Goal: Task Accomplishment & Management: Use online tool/utility

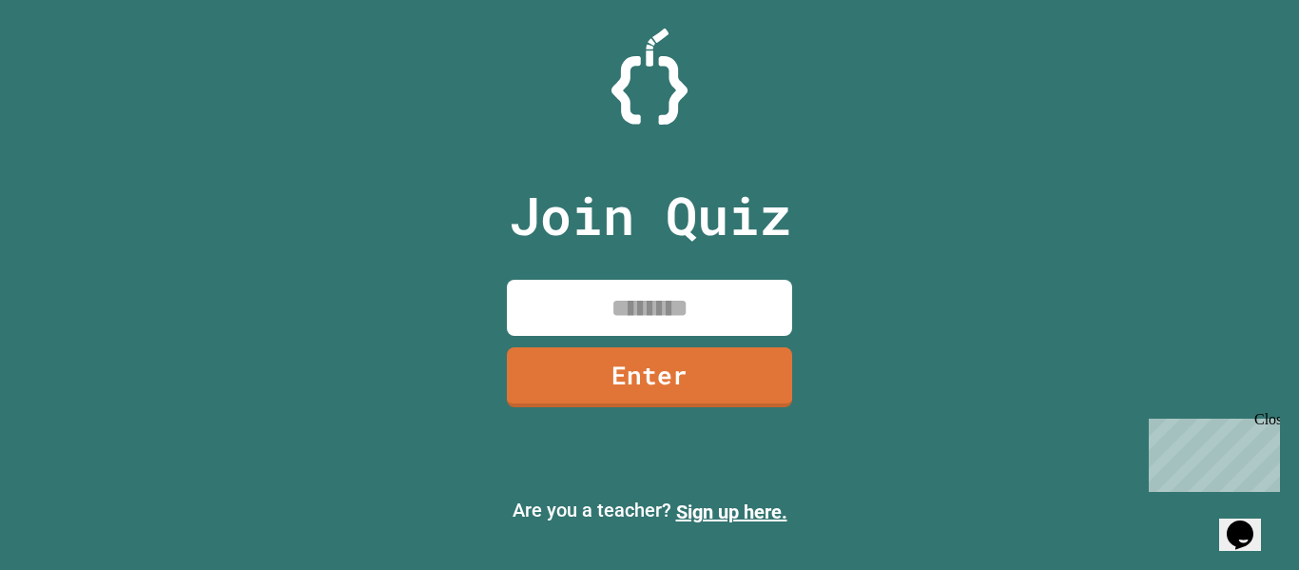
click at [724, 310] on input at bounding box center [649, 308] width 285 height 56
type input "********"
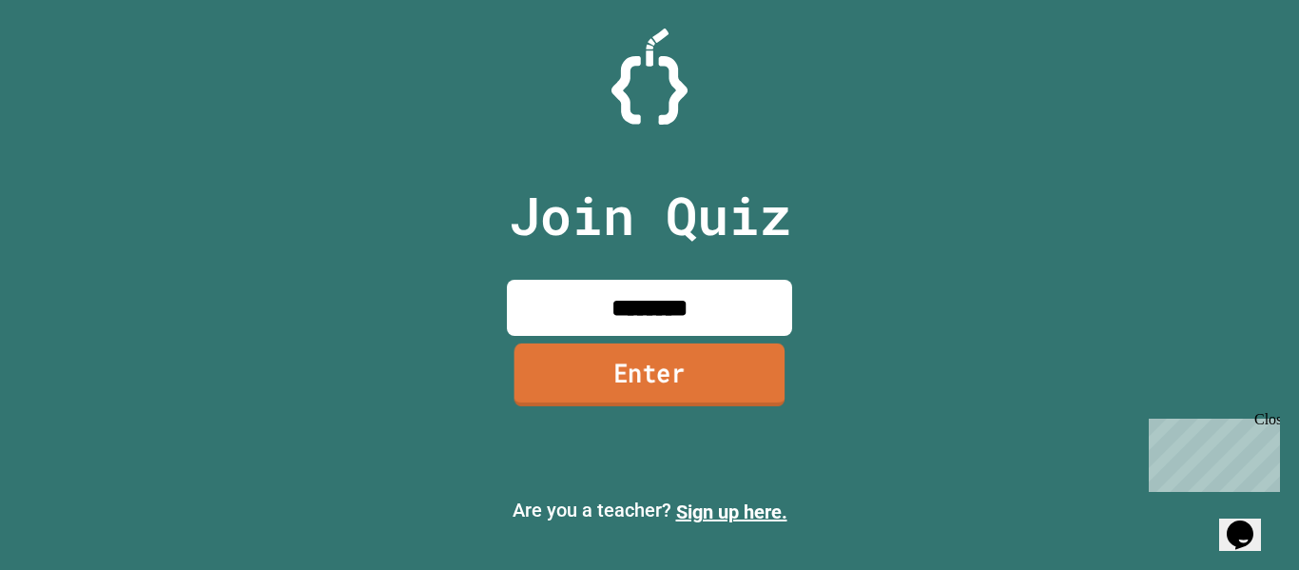
click at [753, 363] on link "Enter" at bounding box center [649, 374] width 271 height 63
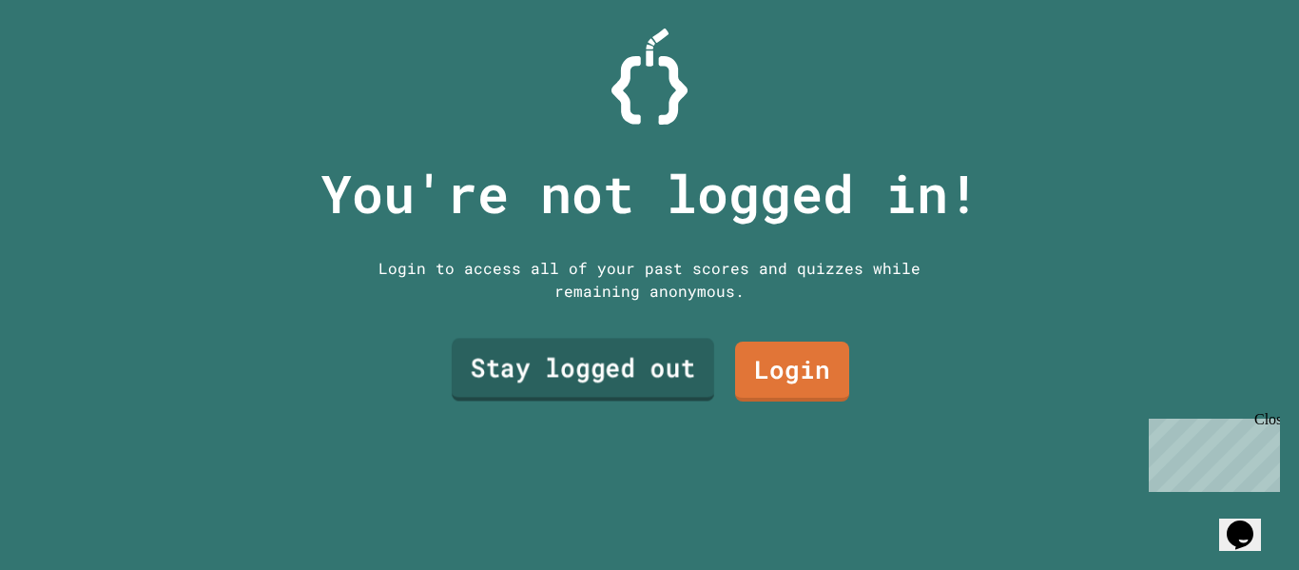
click at [603, 362] on link "Stay logged out" at bounding box center [583, 370] width 262 height 63
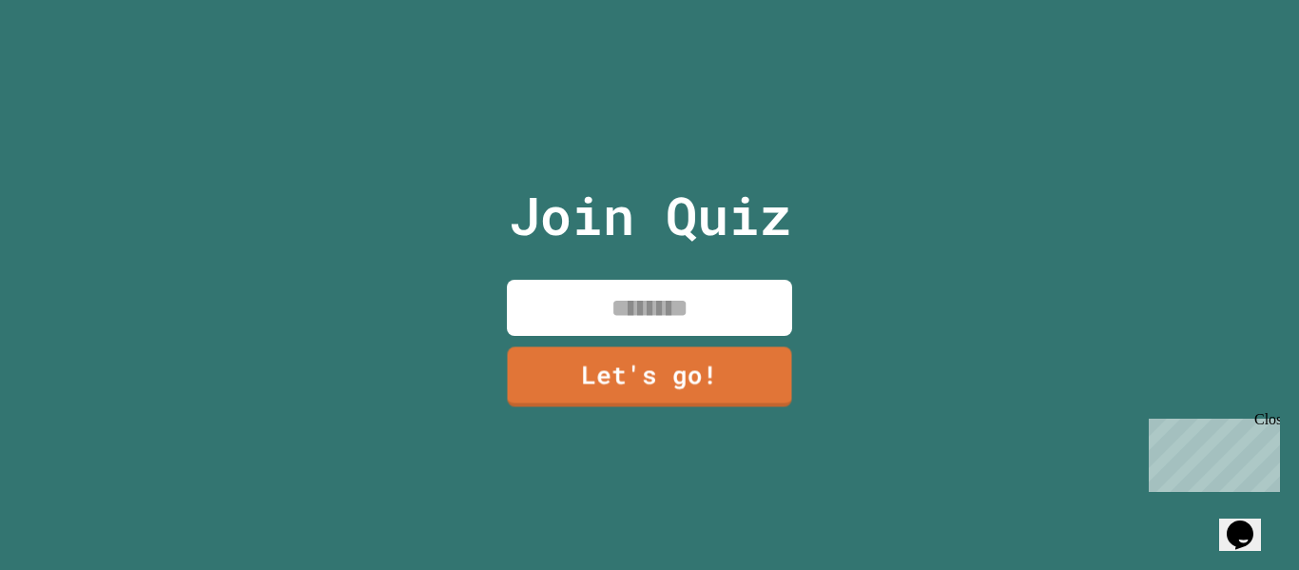
click at [680, 309] on input at bounding box center [649, 308] width 285 height 56
click at [691, 315] on input "***" at bounding box center [649, 308] width 285 height 56
type input "***"
click at [739, 377] on link "Let's go!" at bounding box center [649, 374] width 281 height 63
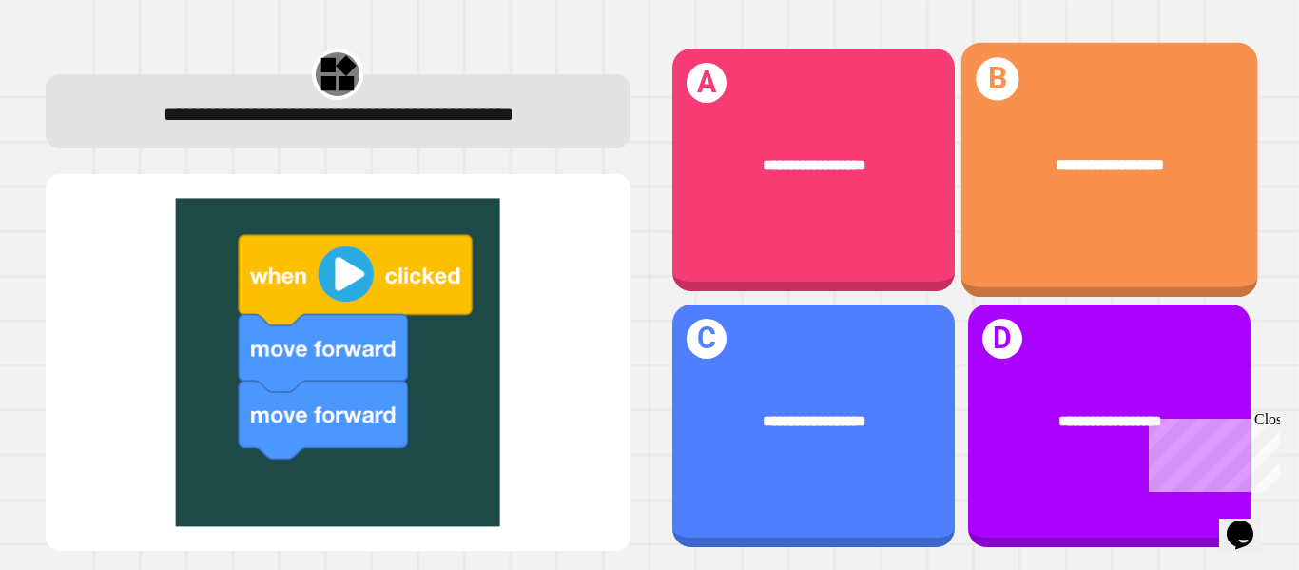
click at [1153, 270] on div "**********" at bounding box center [1108, 170] width 297 height 255
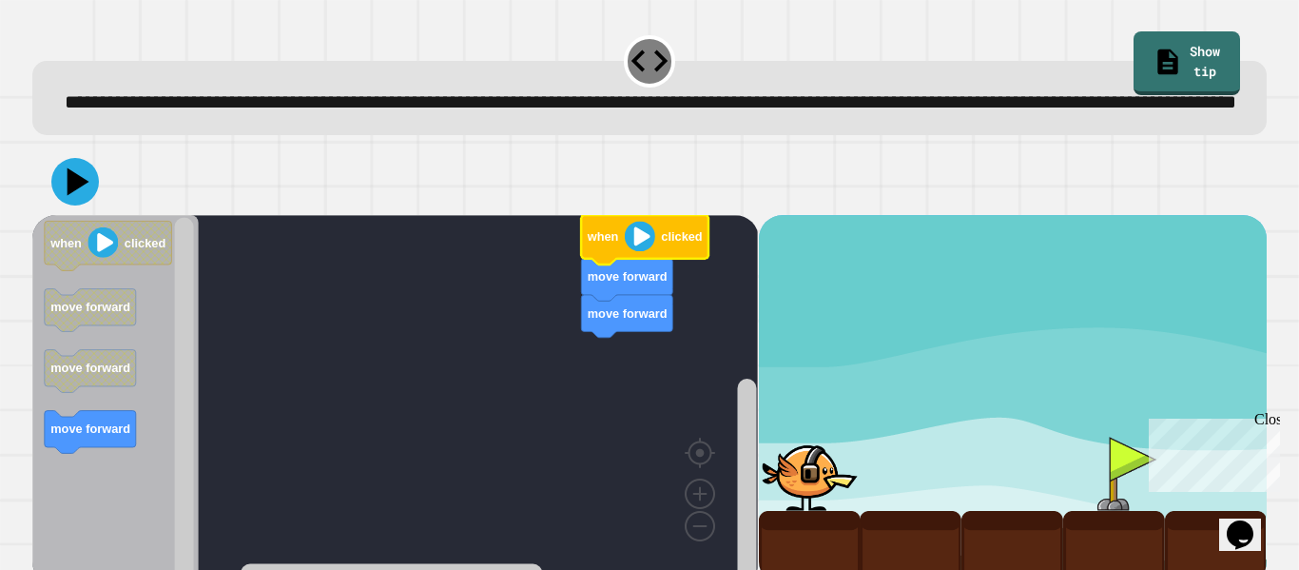
click at [659, 264] on icon "Blockly Workspace" at bounding box center [644, 239] width 127 height 49
click at [16, 429] on div "**********" at bounding box center [649, 285] width 1299 height 570
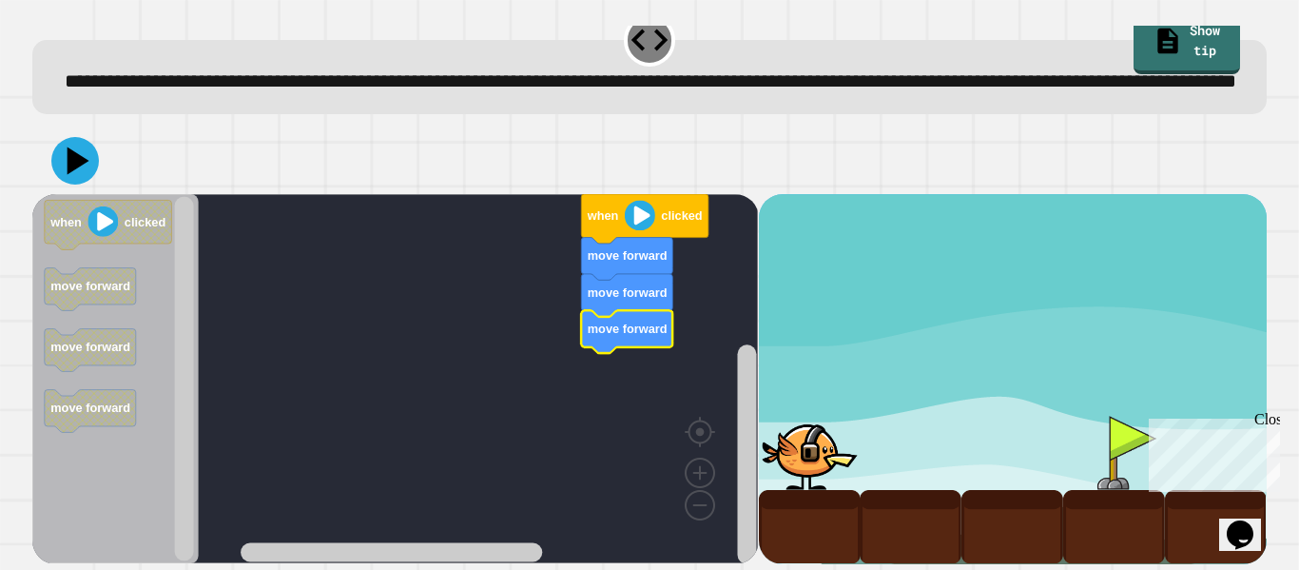
scroll to position [51, 0]
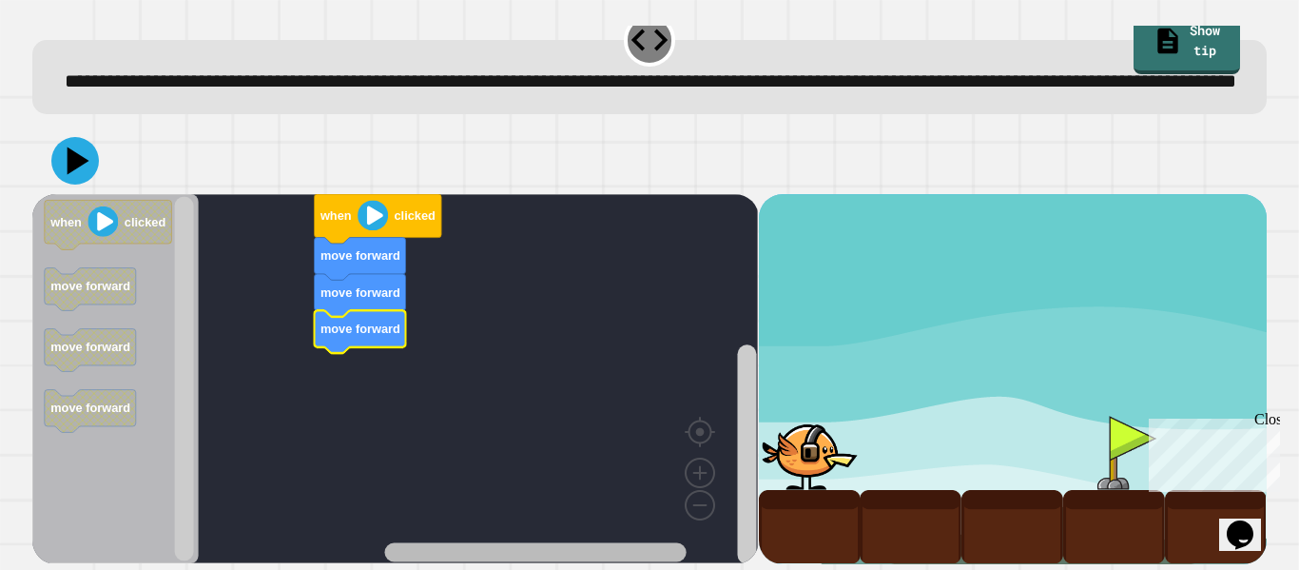
click at [452, 569] on html "**********" at bounding box center [649, 285] width 1299 height 570
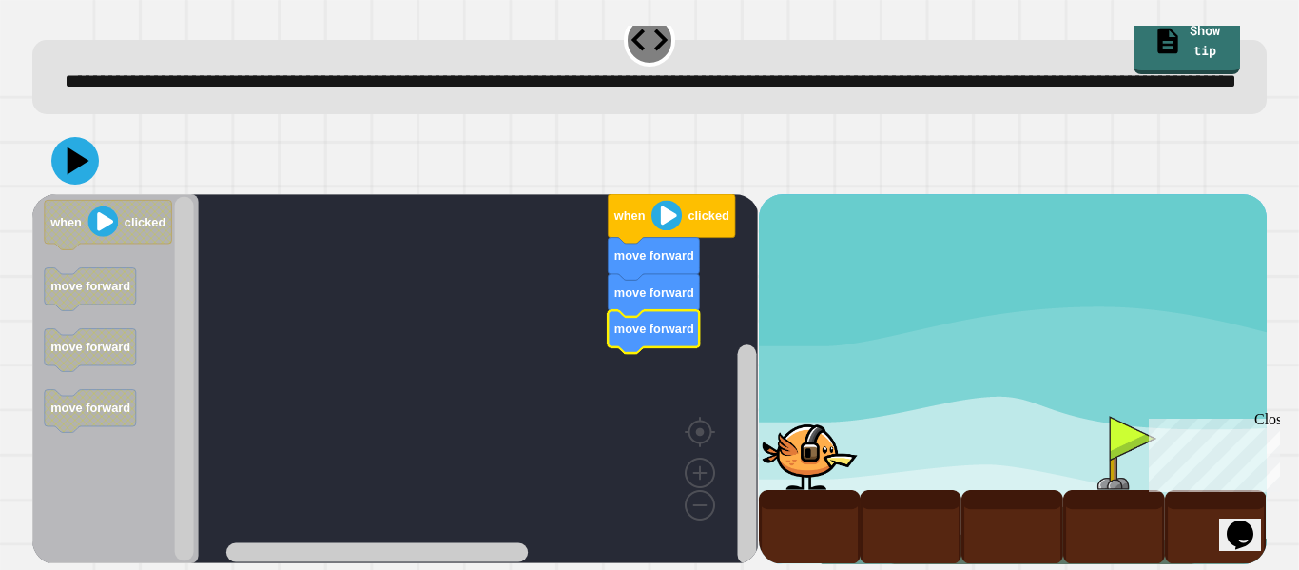
click at [1089, 437] on div at bounding box center [1114, 453] width 102 height 74
click at [1110, 451] on div at bounding box center [1114, 453] width 102 height 74
click at [1271, 429] on div "Close" at bounding box center [1266, 423] width 24 height 24
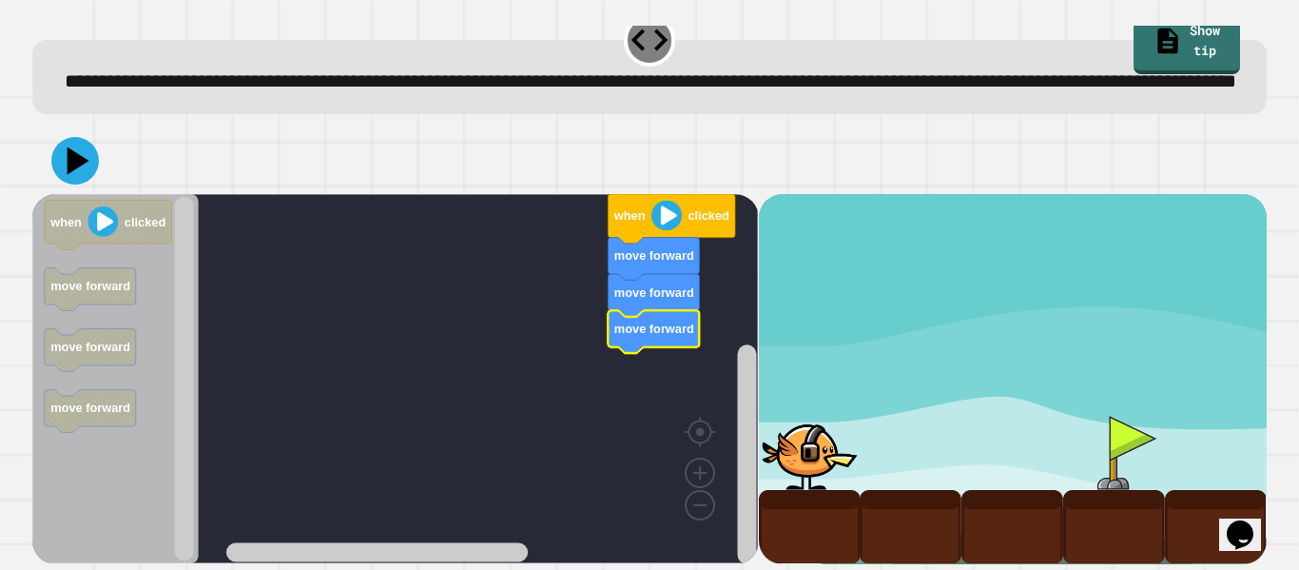
scroll to position [0, 0]
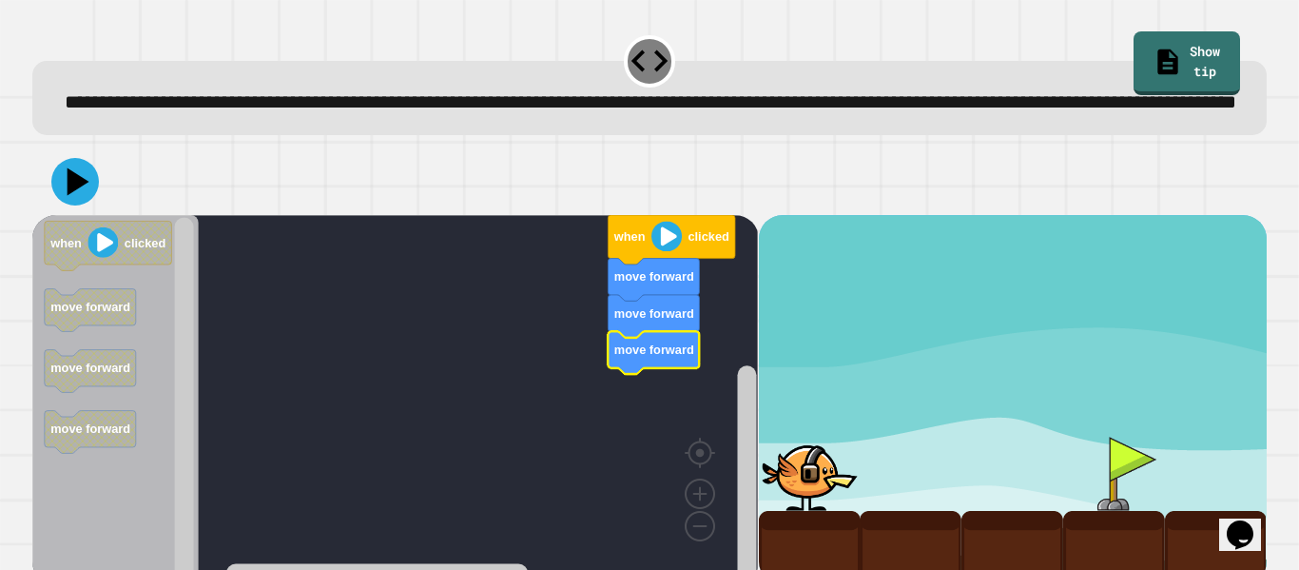
click at [675, 251] on image "Blockly Workspace" at bounding box center [666, 236] width 30 height 30
click at [668, 251] on image "Blockly Workspace" at bounding box center [666, 236] width 30 height 30
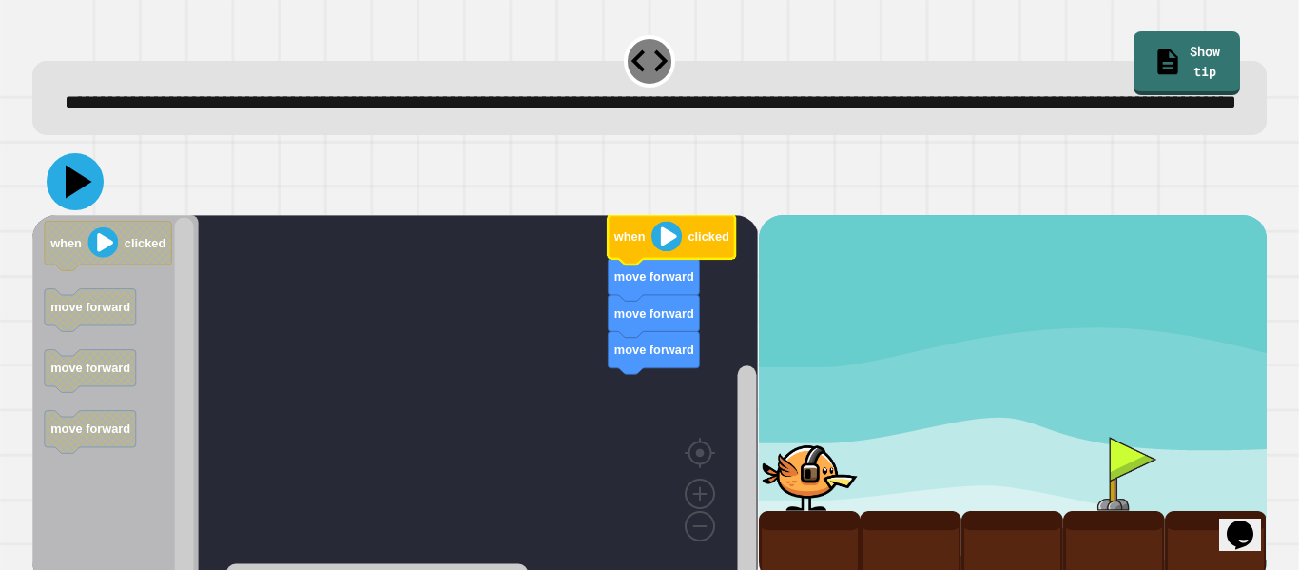
click at [87, 210] on icon at bounding box center [75, 181] width 57 height 57
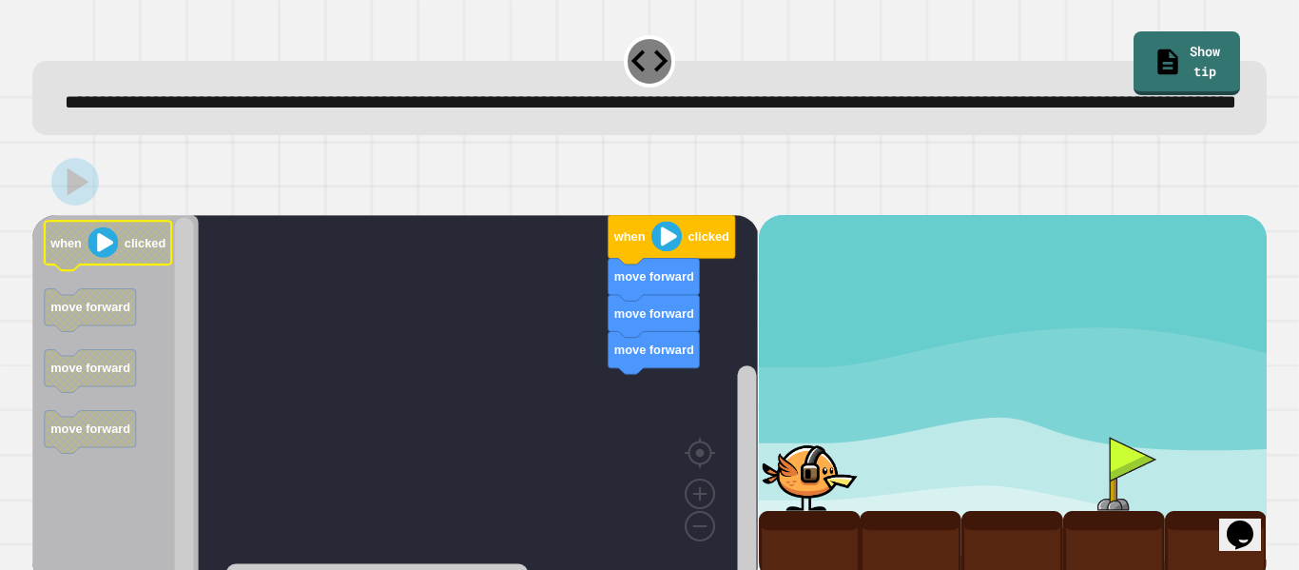
click at [106, 258] on image "Blockly Workspace" at bounding box center [103, 242] width 30 height 30
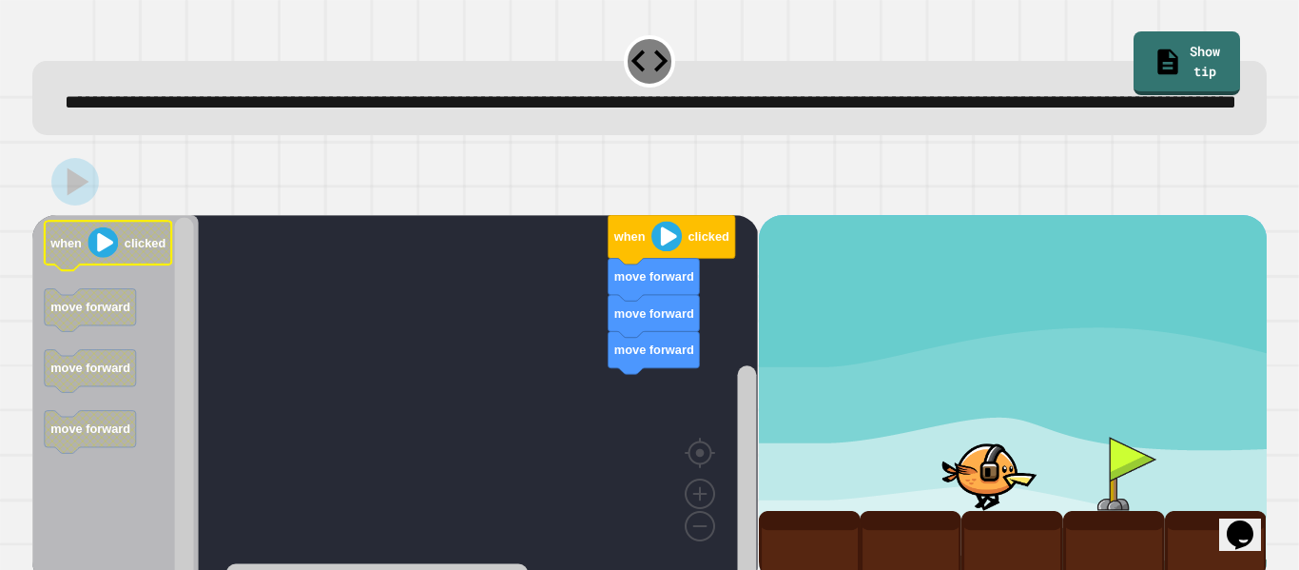
click at [107, 258] on image "Blockly Workspace" at bounding box center [103, 242] width 30 height 30
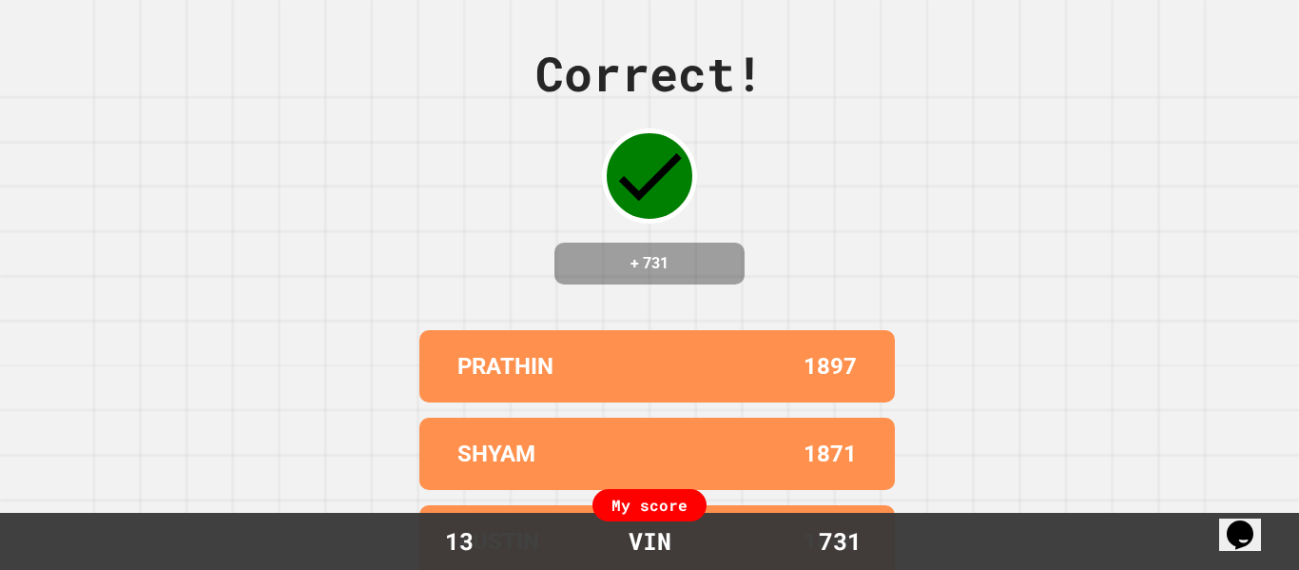
click at [107, 274] on div "Correct! + 731 PRATHIN 1897 SHYAM 1871 [PERSON_NAME] 1846 [PERSON_NAME] 1836 [P…" at bounding box center [649, 285] width 1299 height 570
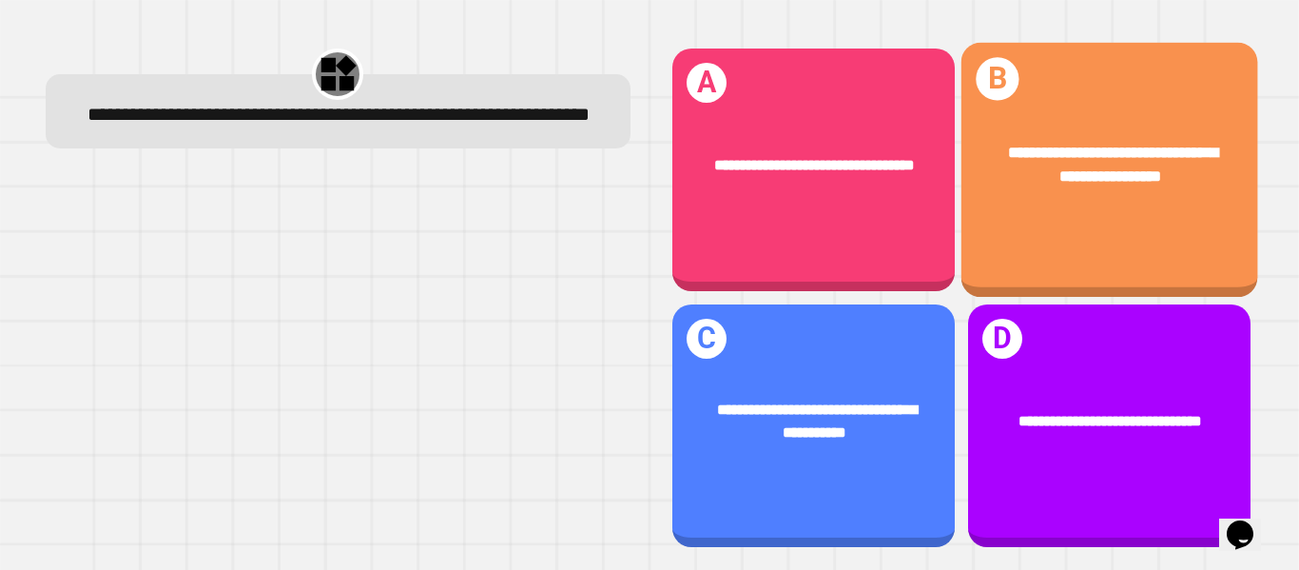
click at [1205, 238] on div "**********" at bounding box center [1108, 170] width 297 height 255
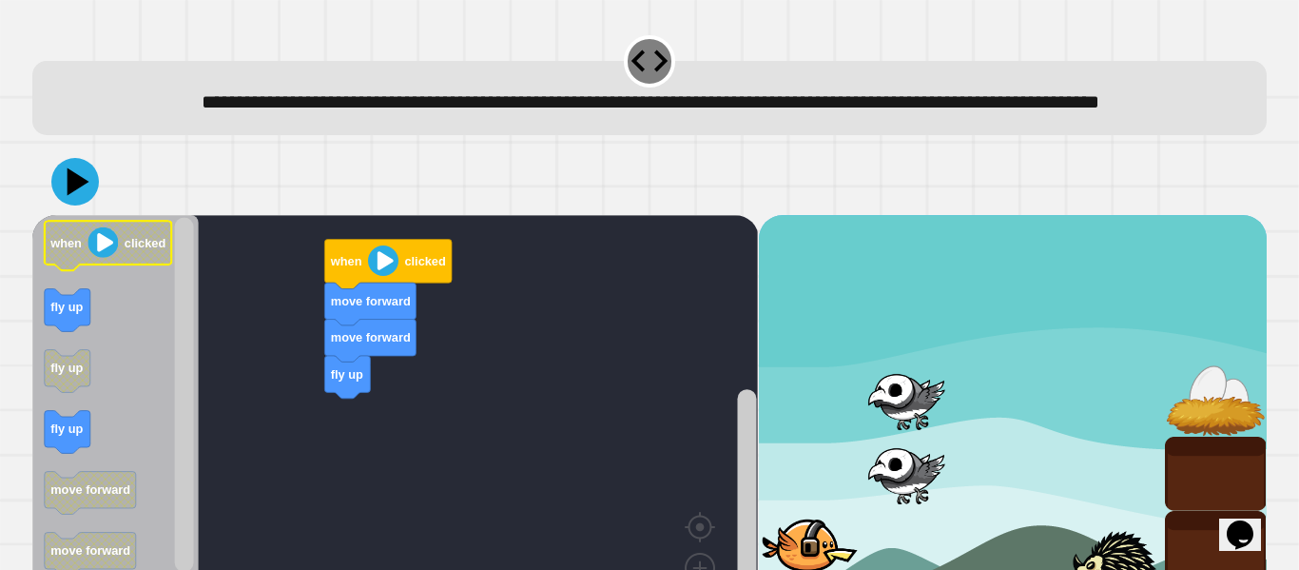
click at [100, 258] on image "Blockly Workspace" at bounding box center [103, 242] width 30 height 30
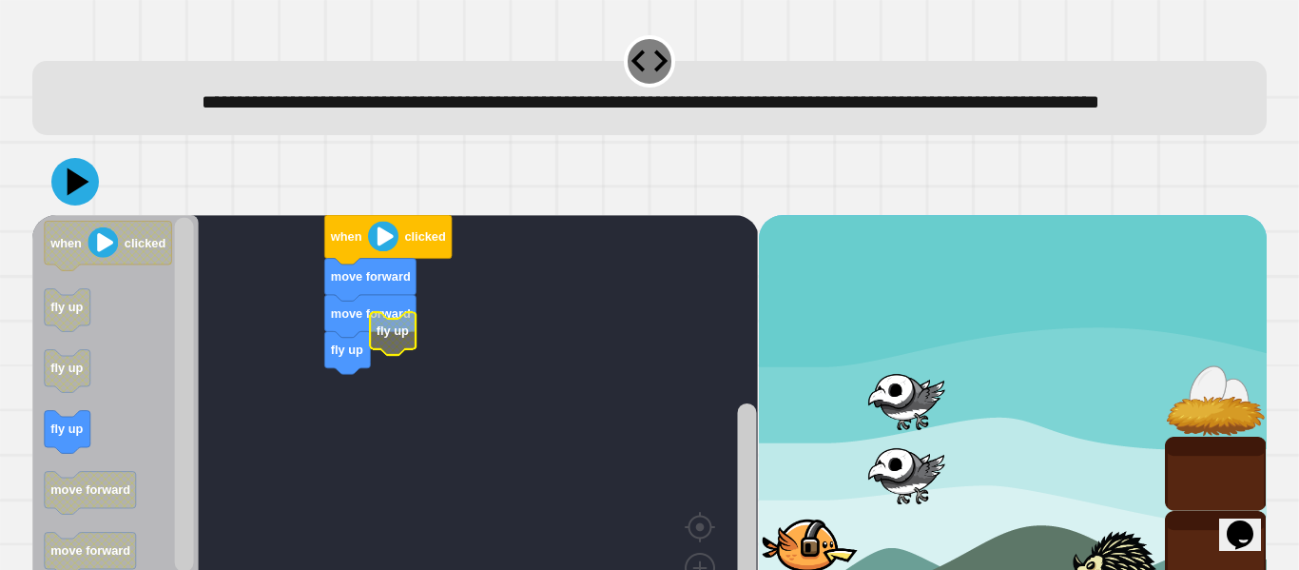
click at [395, 355] on icon "Blockly Workspace" at bounding box center [393, 333] width 46 height 43
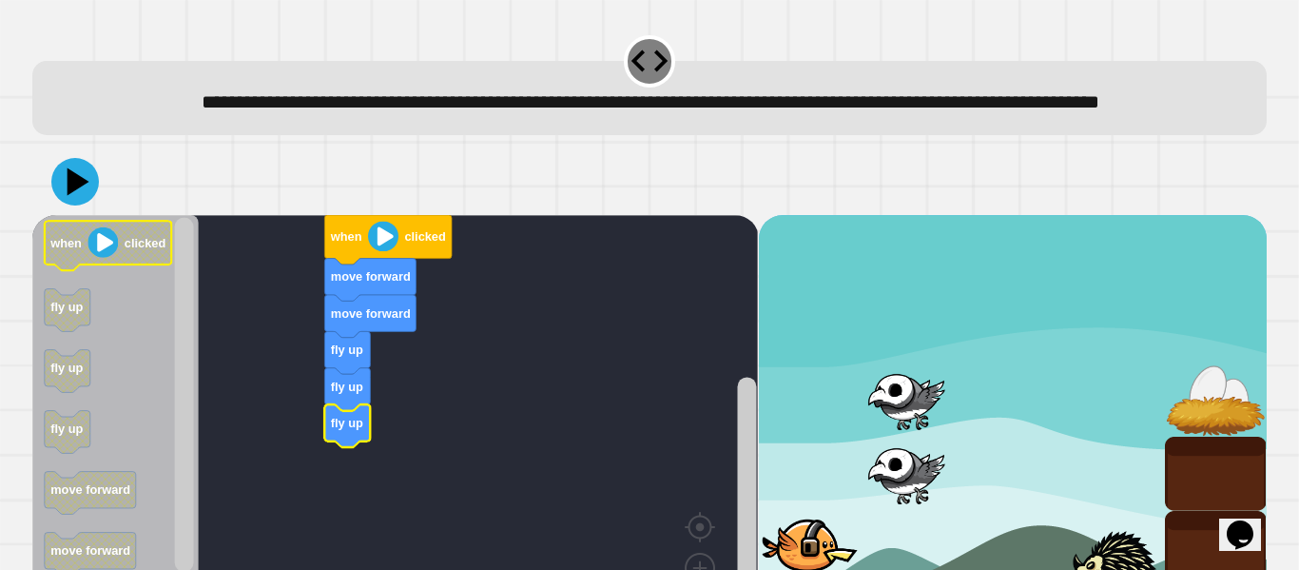
click at [91, 258] on image "Blockly Workspace" at bounding box center [103, 242] width 30 height 30
click at [93, 258] on image "Blockly Workspace" at bounding box center [103, 242] width 30 height 30
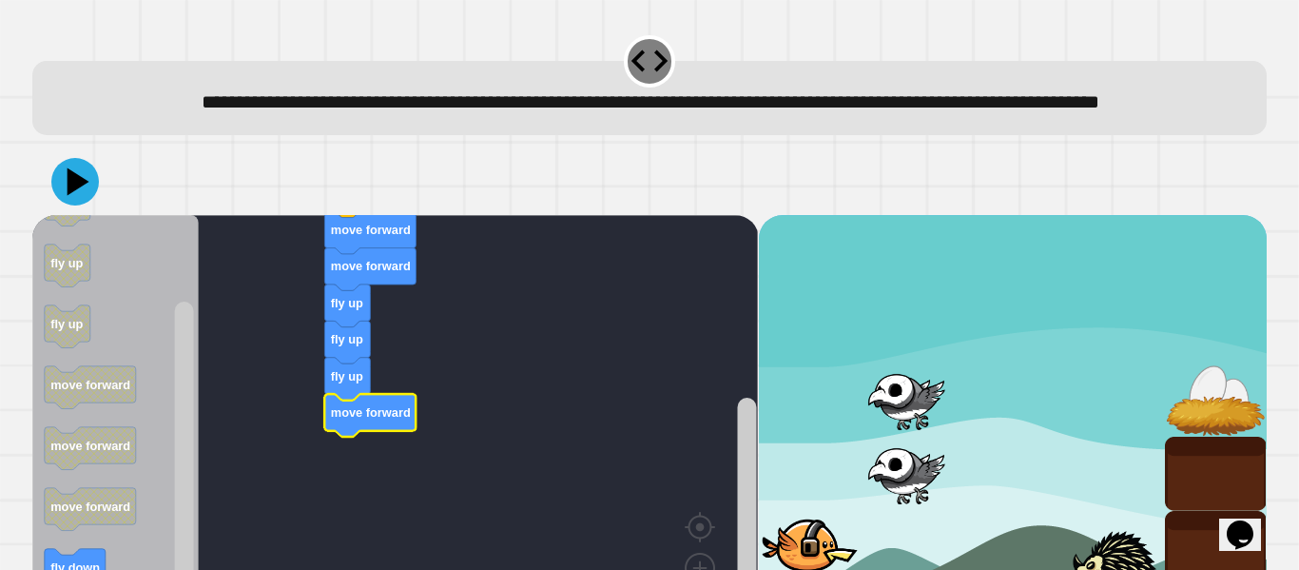
scroll to position [127, 0]
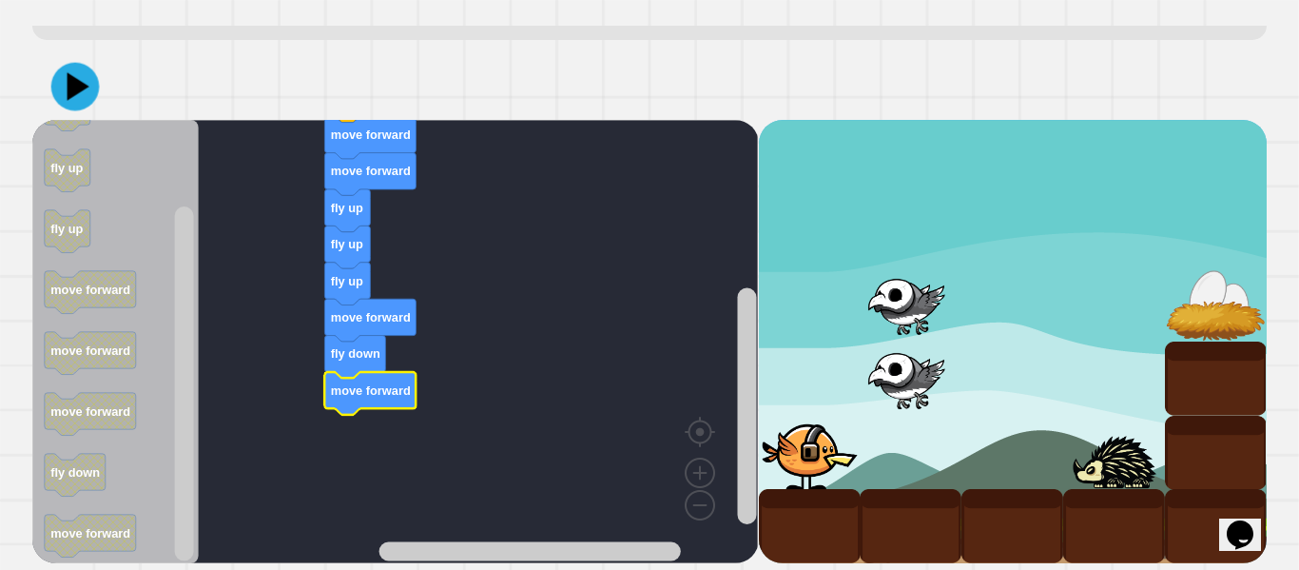
click at [66, 101] on icon at bounding box center [75, 87] width 48 height 48
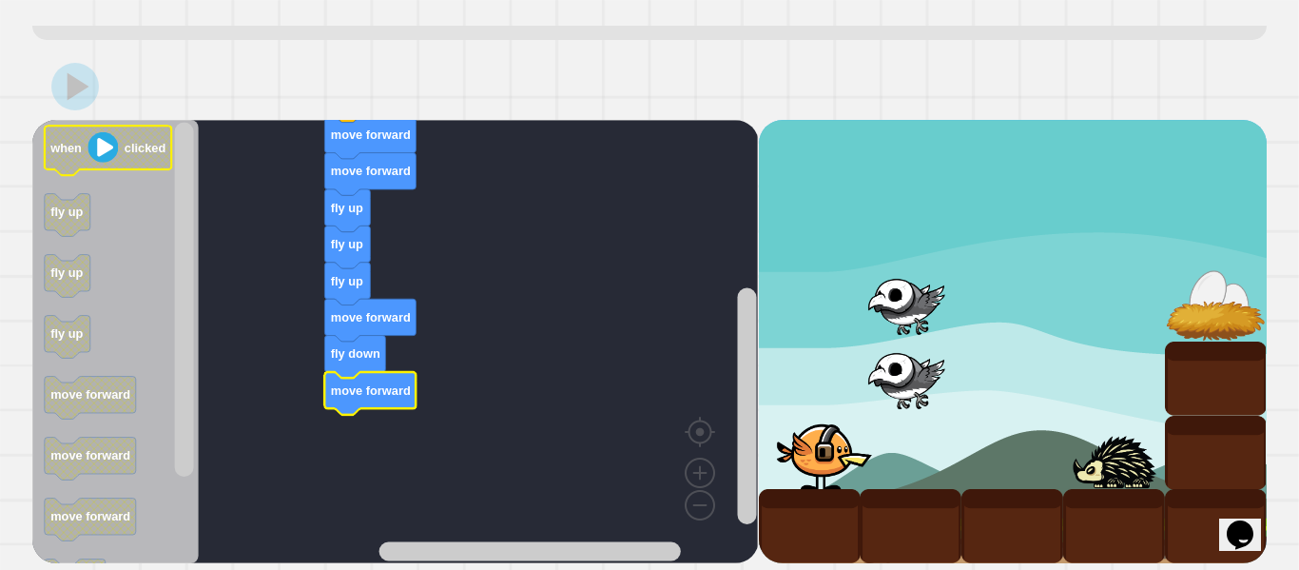
click at [102, 162] on image "Blockly Workspace" at bounding box center [103, 147] width 30 height 30
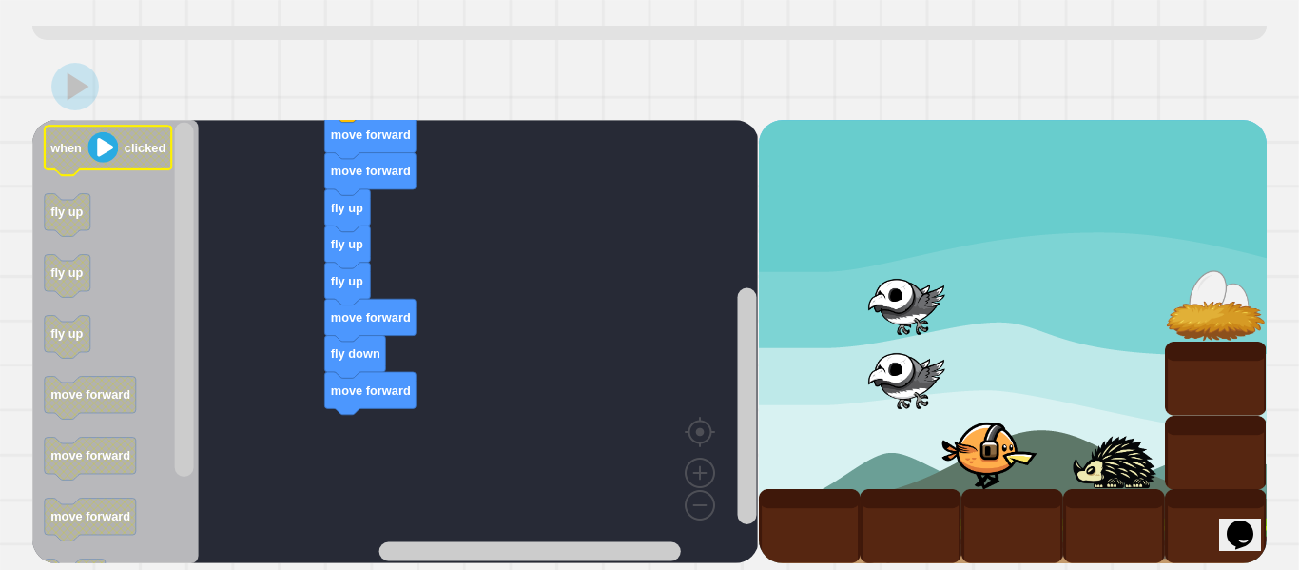
click at [102, 162] on image "Blockly Workspace" at bounding box center [103, 147] width 30 height 30
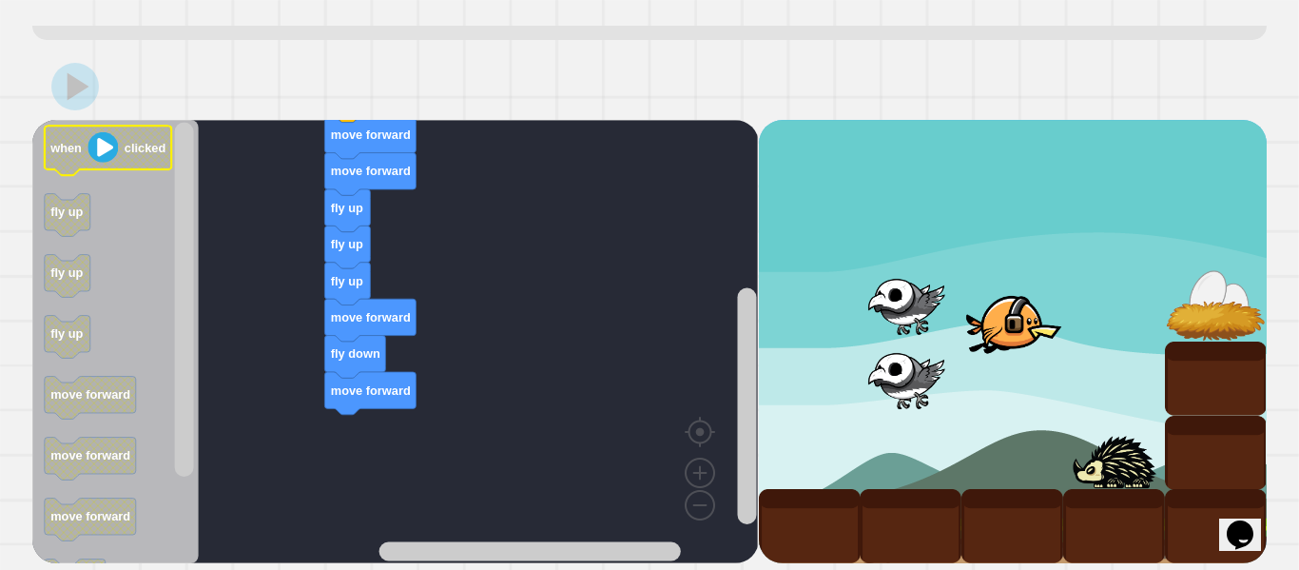
click at [102, 162] on image "Blockly Workspace" at bounding box center [103, 147] width 30 height 30
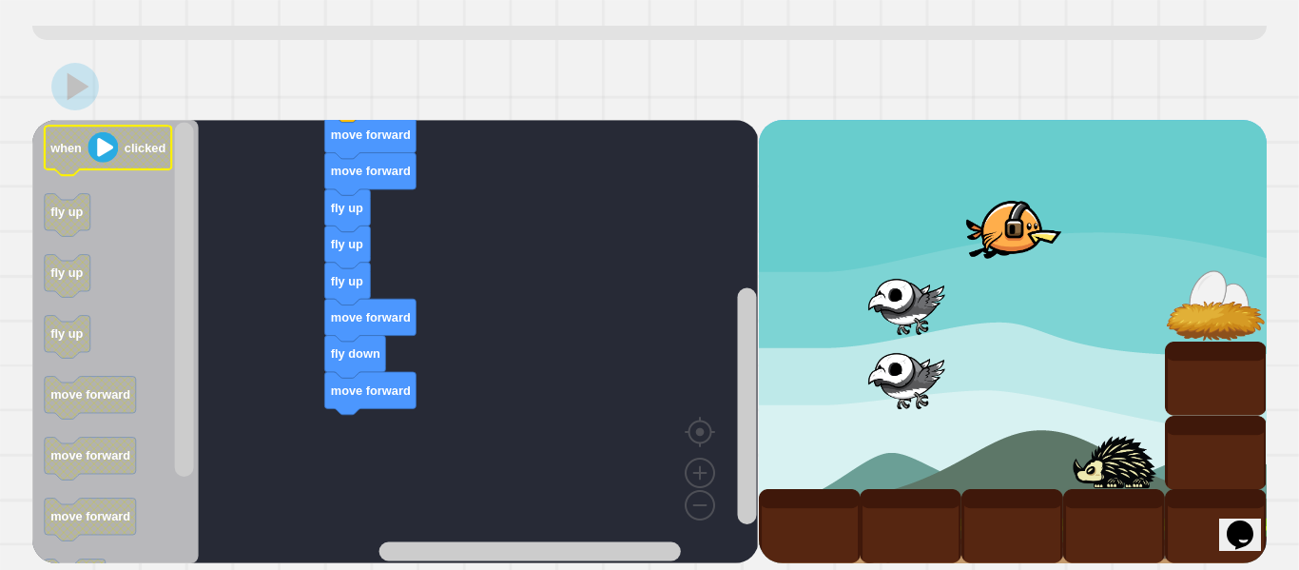
click at [102, 162] on image "Blockly Workspace" at bounding box center [103, 147] width 30 height 30
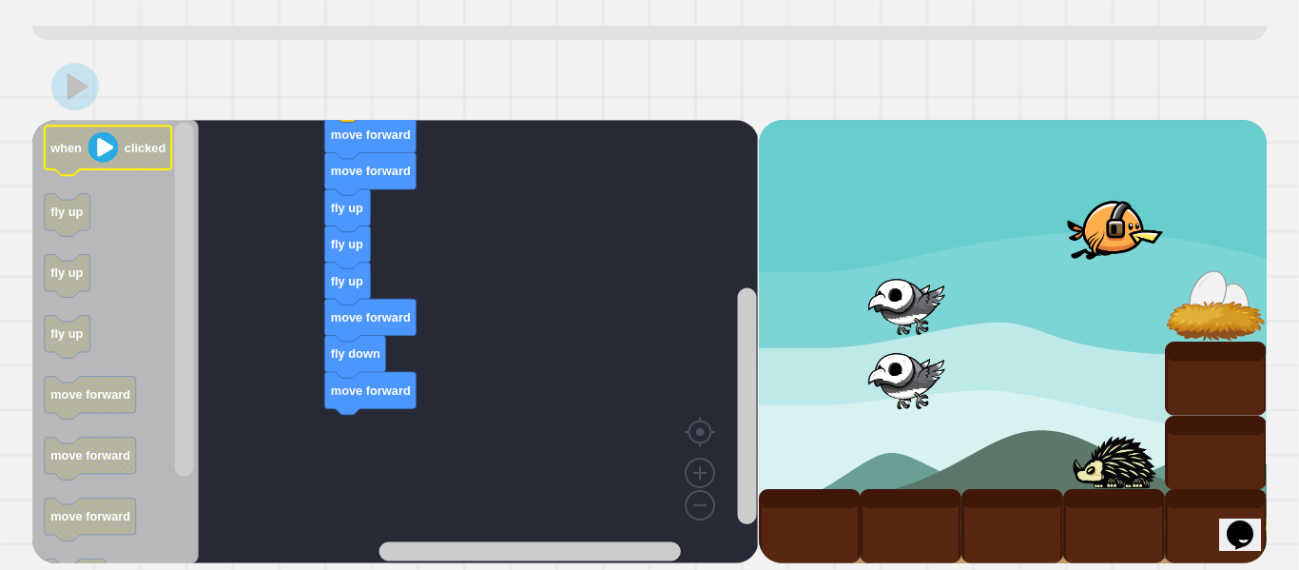
click at [102, 162] on image "Blockly Workspace" at bounding box center [103, 147] width 30 height 30
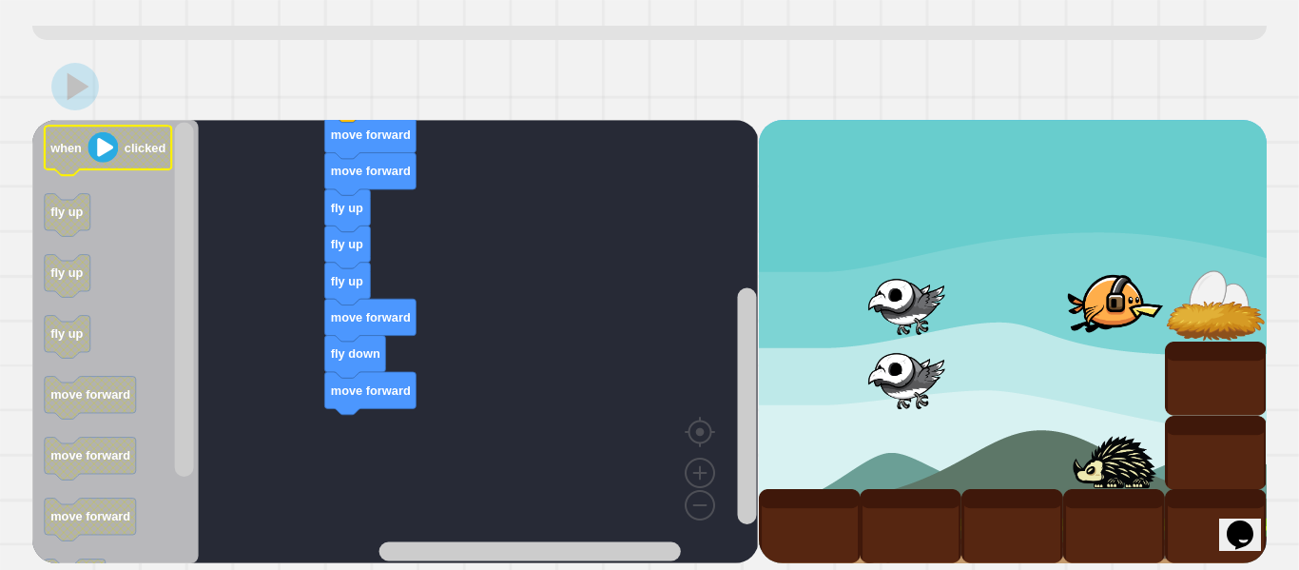
click at [102, 162] on image "Blockly Workspace" at bounding box center [103, 147] width 30 height 30
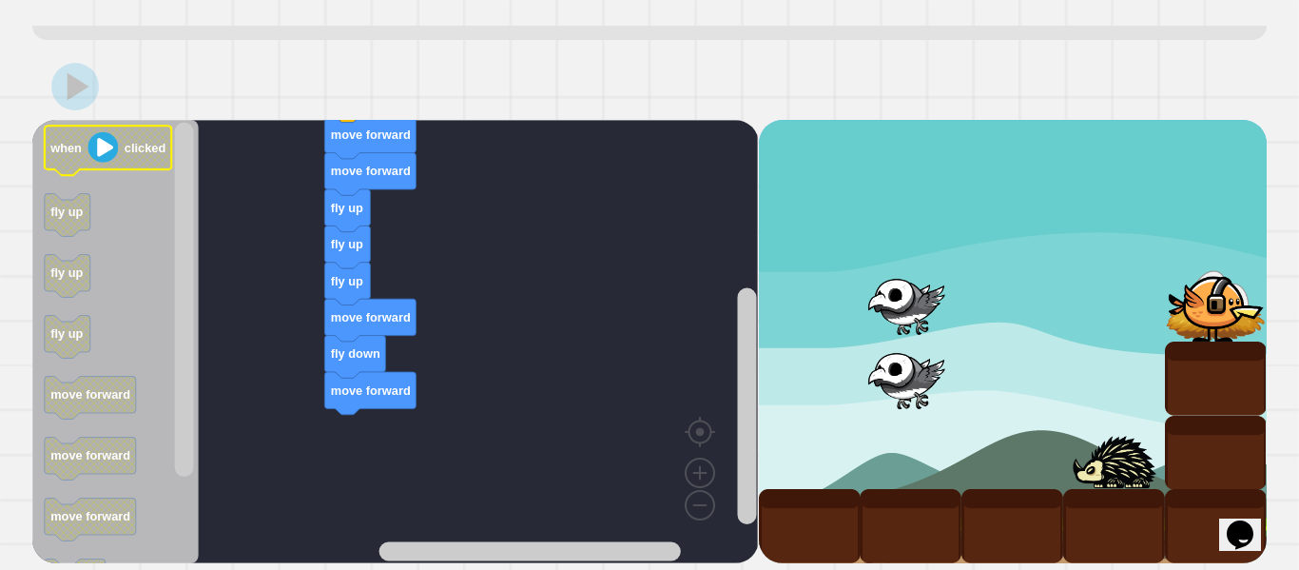
click at [102, 162] on image "Blockly Workspace" at bounding box center [103, 147] width 30 height 30
click at [103, 160] on image "Blockly Workspace" at bounding box center [103, 147] width 30 height 30
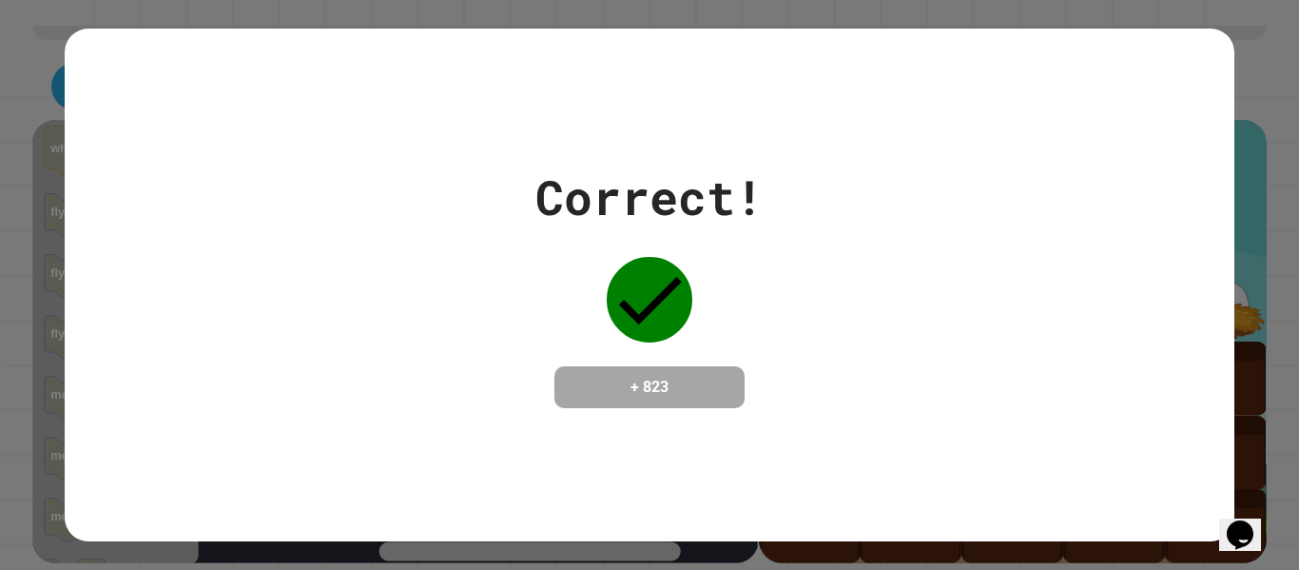
click at [1286, 81] on div "Correct! + 823" at bounding box center [649, 285] width 1299 height 570
click at [1226, 62] on div "Correct! + 823" at bounding box center [649, 285] width 1169 height 513
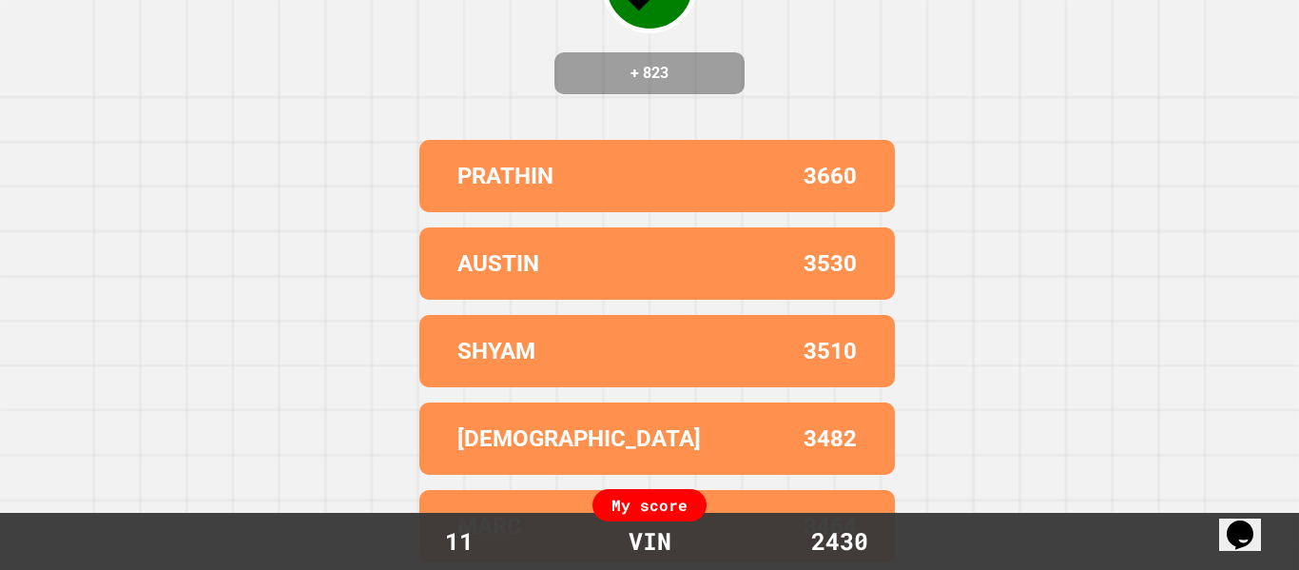
scroll to position [0, 0]
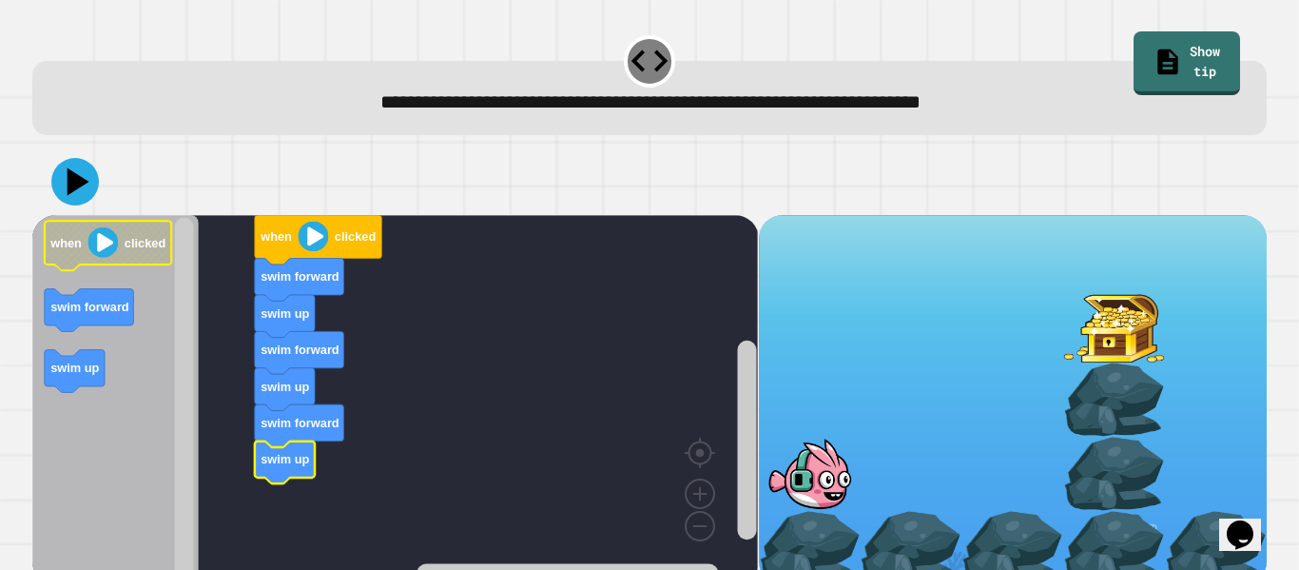
click at [93, 233] on image "Blockly Workspace" at bounding box center [103, 242] width 30 height 30
click at [94, 233] on image "Blockly Workspace" at bounding box center [103, 242] width 30 height 30
click at [98, 241] on image "Blockly Workspace" at bounding box center [103, 242] width 30 height 30
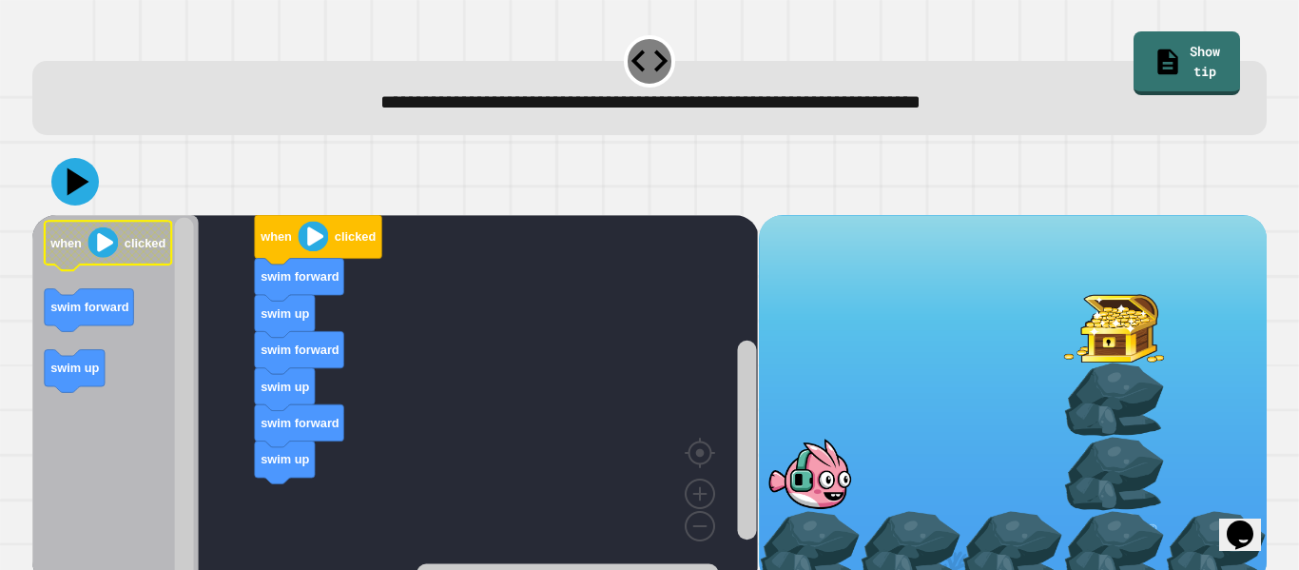
click at [98, 241] on image "Blockly Workspace" at bounding box center [103, 242] width 30 height 30
click at [86, 205] on div at bounding box center [649, 181] width 1234 height 67
click at [82, 191] on icon at bounding box center [76, 182] width 56 height 56
click at [150, 237] on text "clicked" at bounding box center [145, 243] width 41 height 14
click at [295, 474] on g "when clicked swim forward swim up swim forward swim up swim forward swim up swi…" at bounding box center [404, 399] width 744 height 369
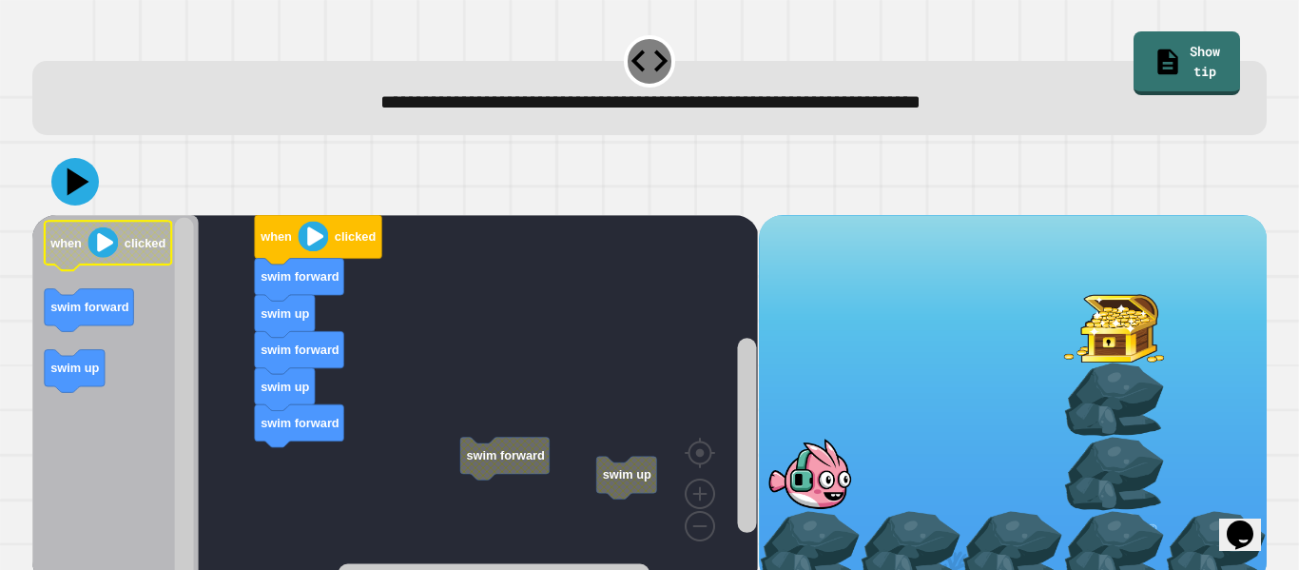
click at [101, 238] on image "Blockly Workspace" at bounding box center [103, 242] width 30 height 30
click at [64, 185] on icon at bounding box center [75, 182] width 48 height 48
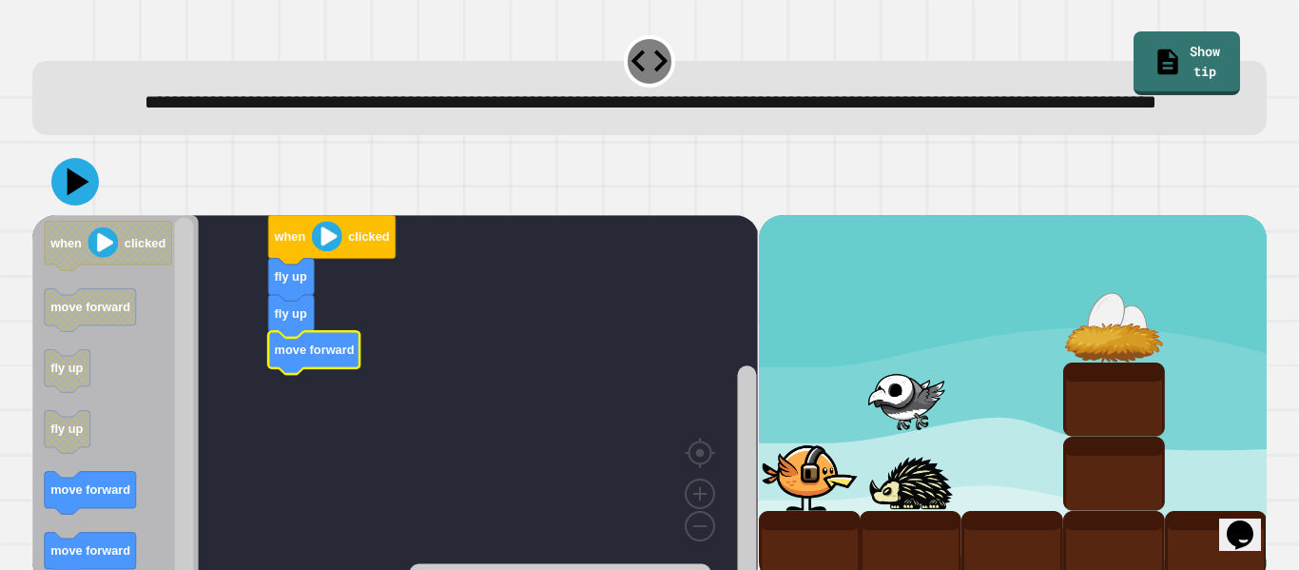
click at [95, 565] on icon "when clicked move forward fly up fly up move forward move forward" at bounding box center [115, 399] width 166 height 369
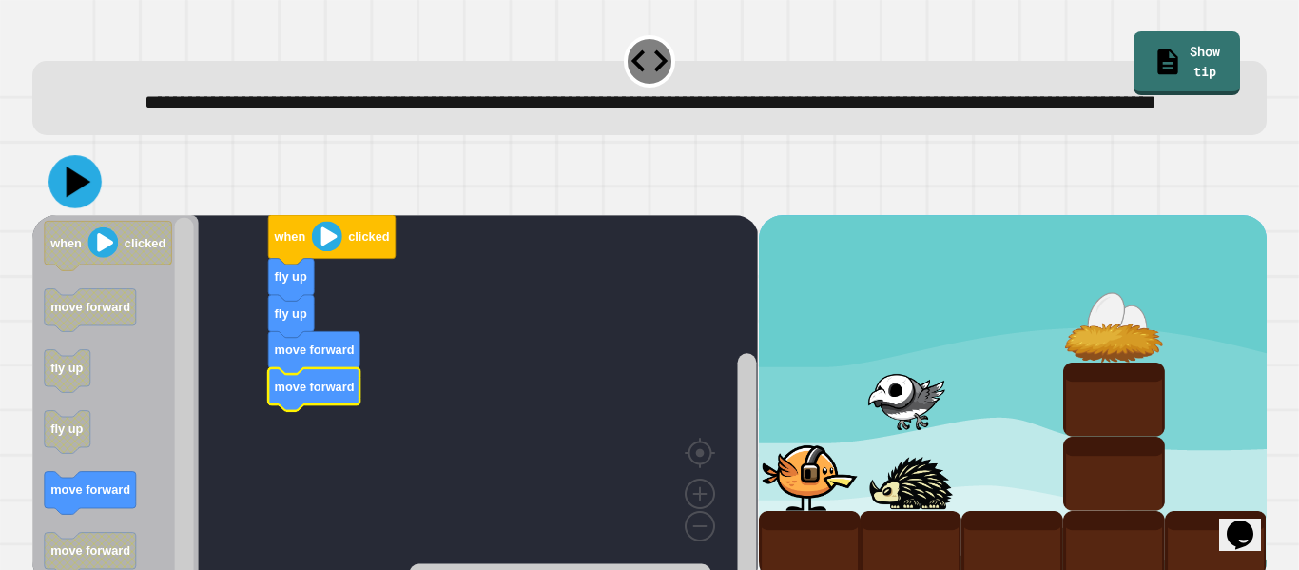
click at [68, 208] on icon at bounding box center [74, 181] width 53 height 53
click at [103, 258] on image "Blockly Workspace" at bounding box center [103, 242] width 30 height 30
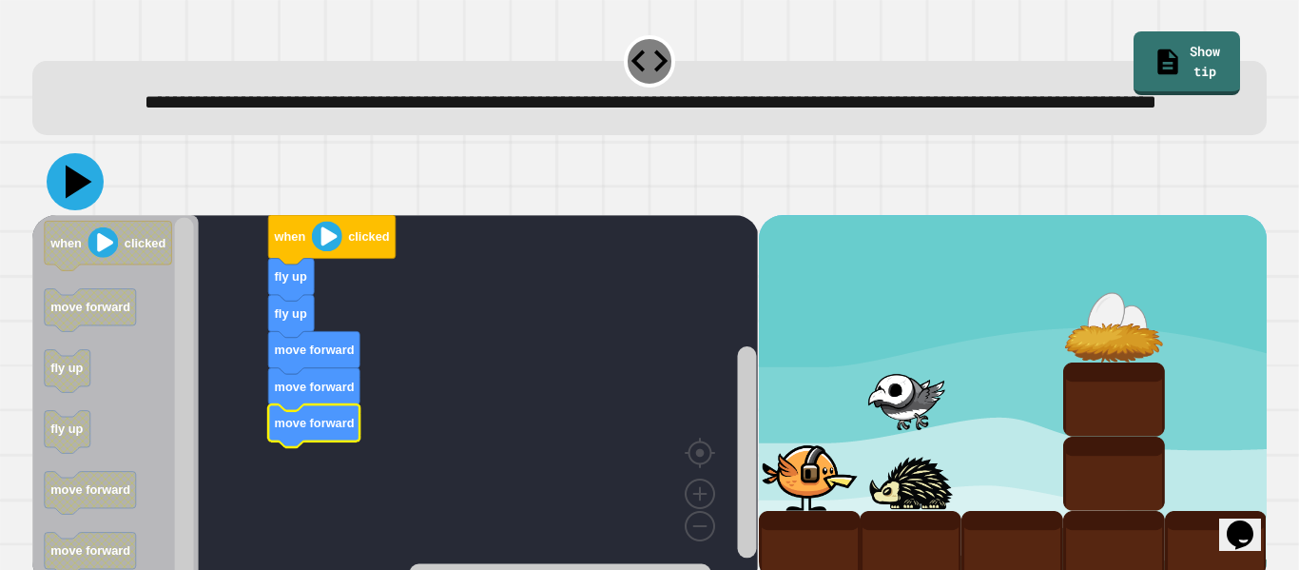
click at [63, 210] on icon at bounding box center [75, 181] width 57 height 57
